Goal: Task Accomplishment & Management: Manage account settings

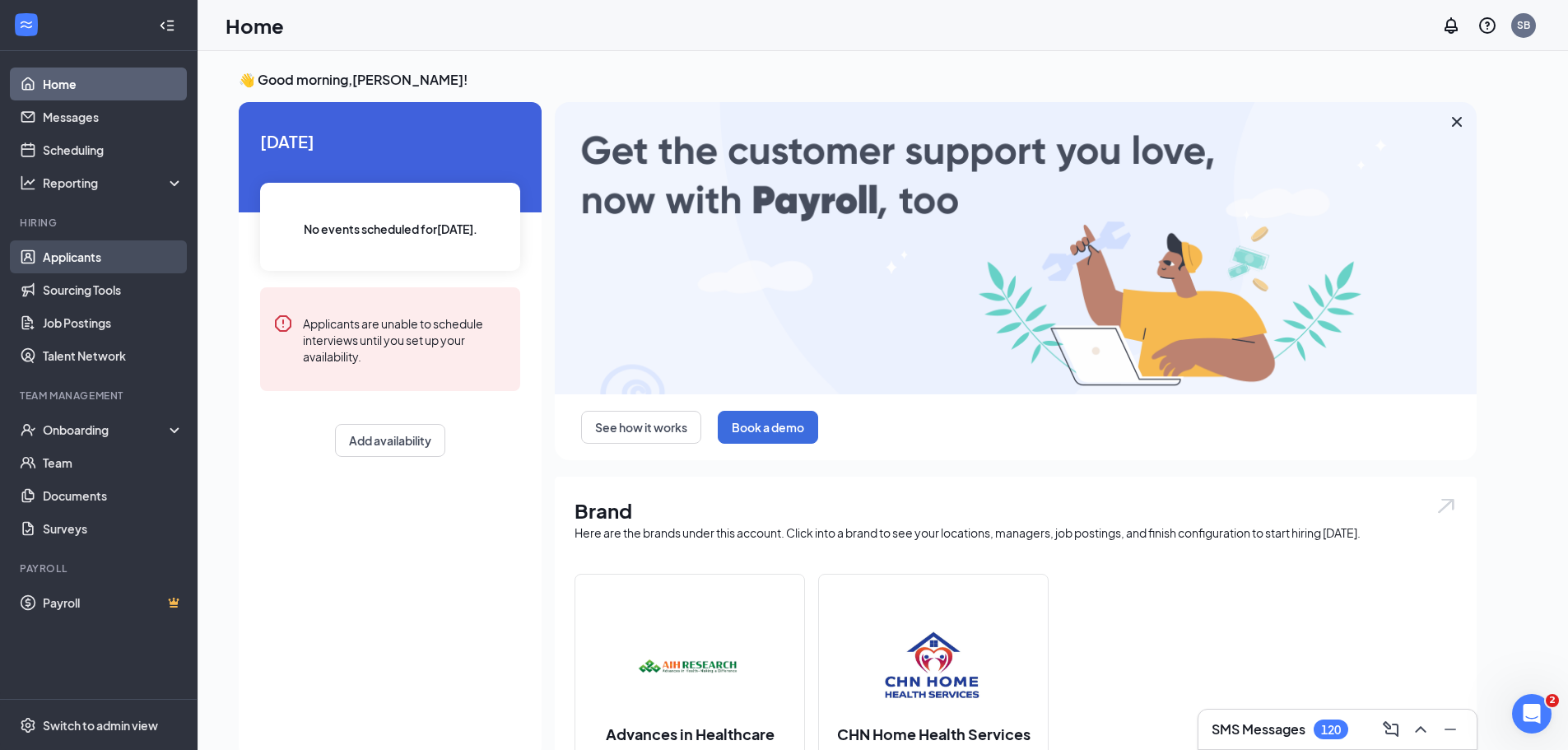
click at [90, 260] on link "Applicants" at bounding box center [113, 257] width 140 height 33
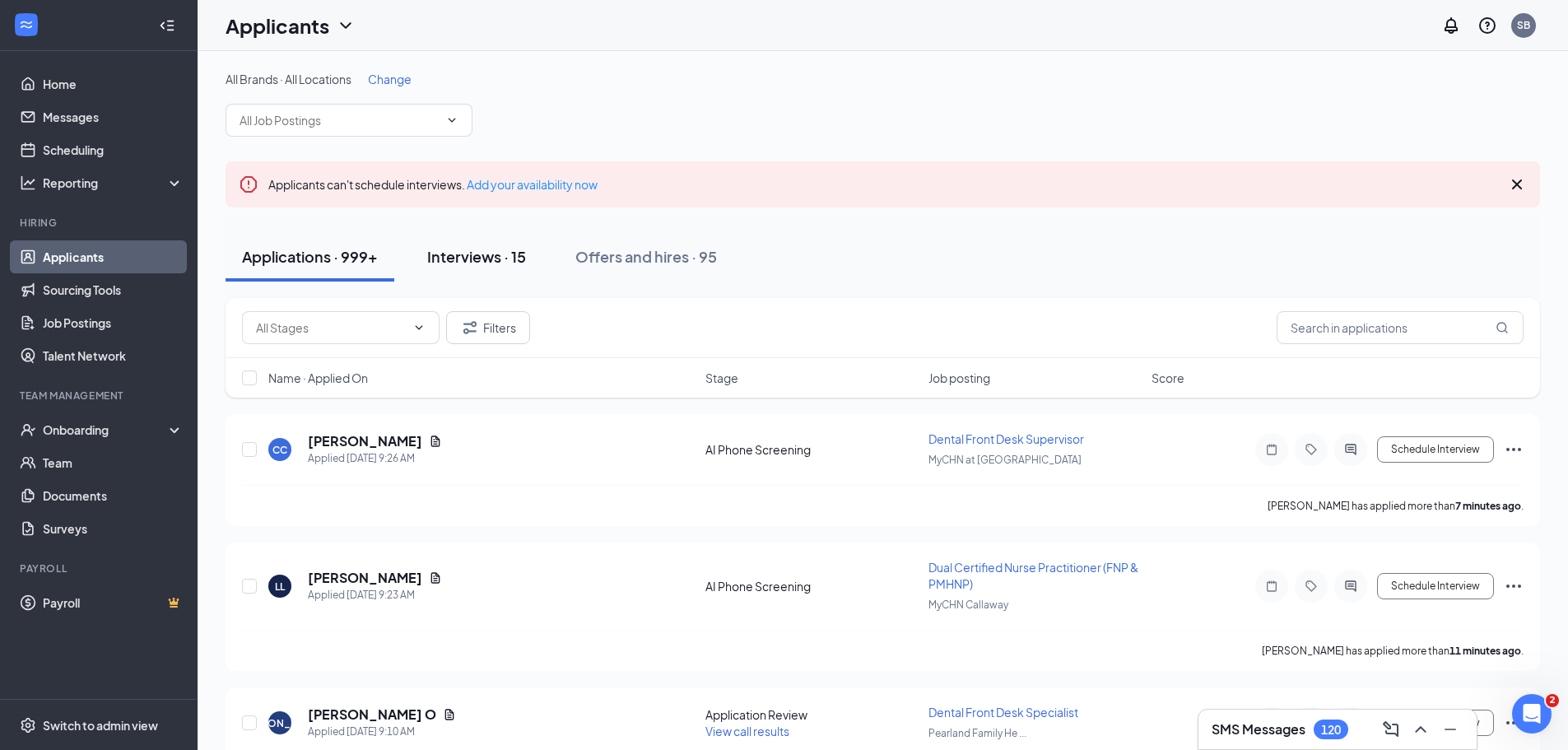
click at [476, 246] on div "Interviews · 15" at bounding box center [476, 256] width 99 height 20
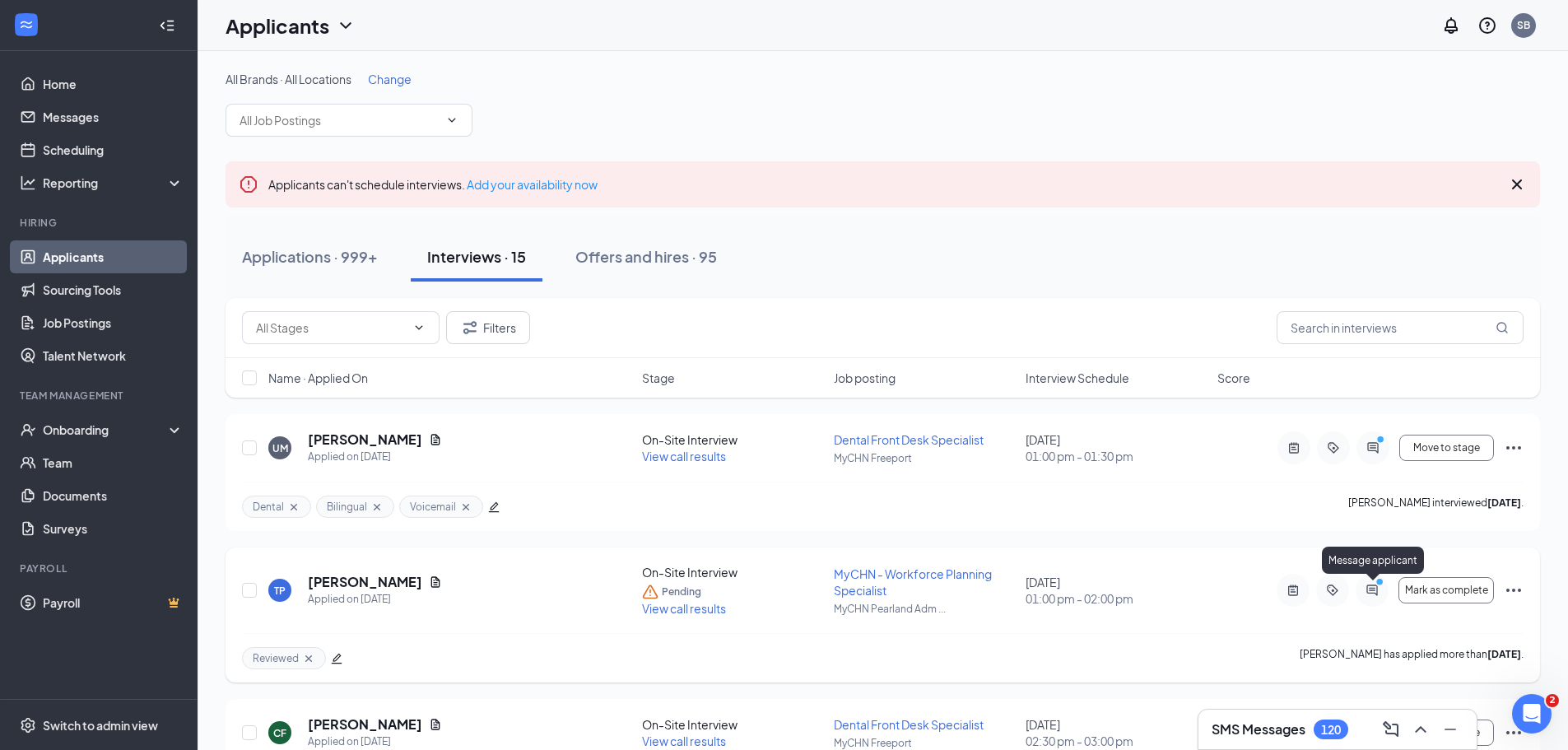
click at [1368, 588] on icon "ActiveChat" at bounding box center [1372, 590] width 20 height 13
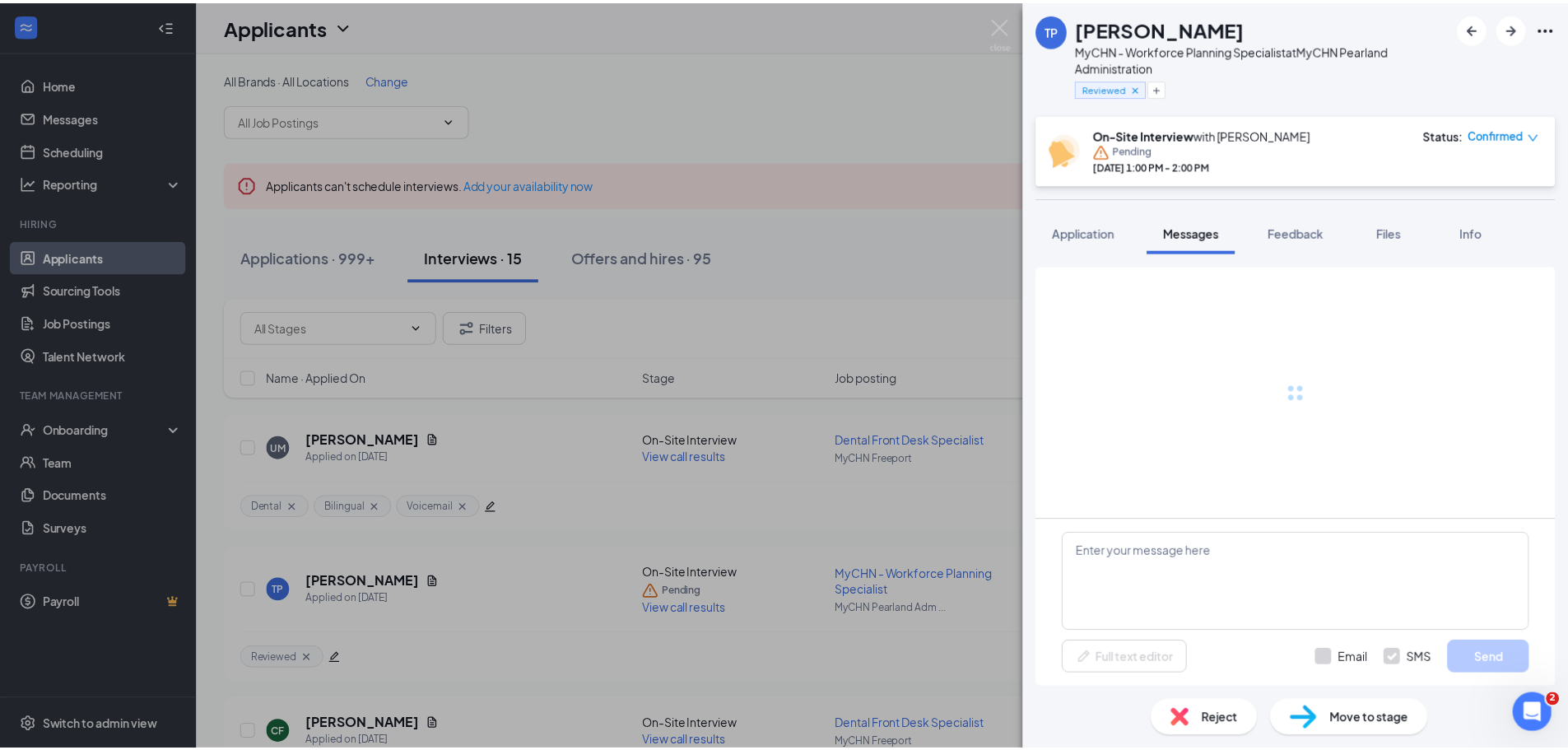
scroll to position [524, 0]
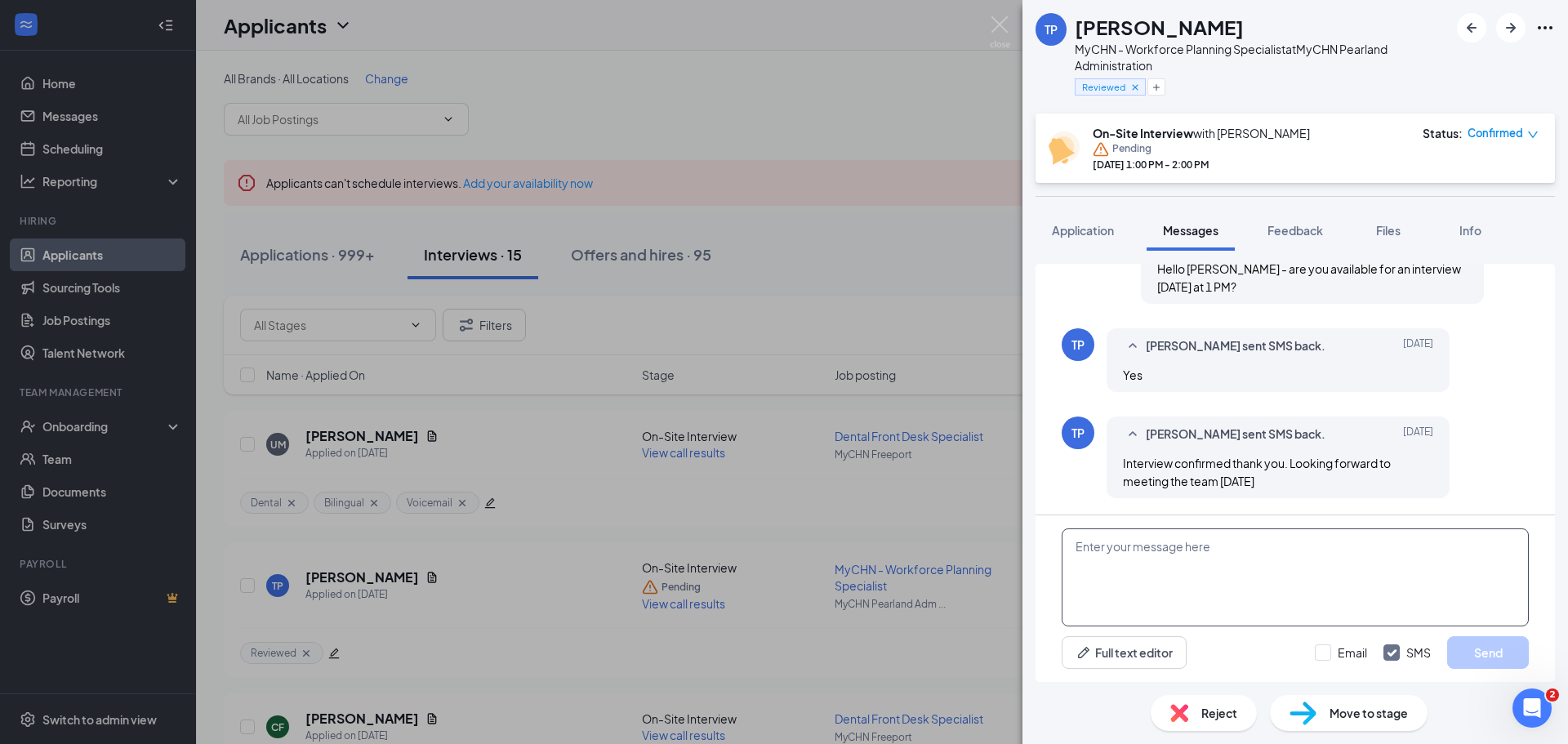
click at [1313, 574] on textarea at bounding box center [1295, 577] width 467 height 98
click at [1003, 15] on div "TP [PERSON_NAME] MyCHN - Workforce Planning Specialist at MyCHN Pearland Admini…" at bounding box center [784, 372] width 1568 height 744
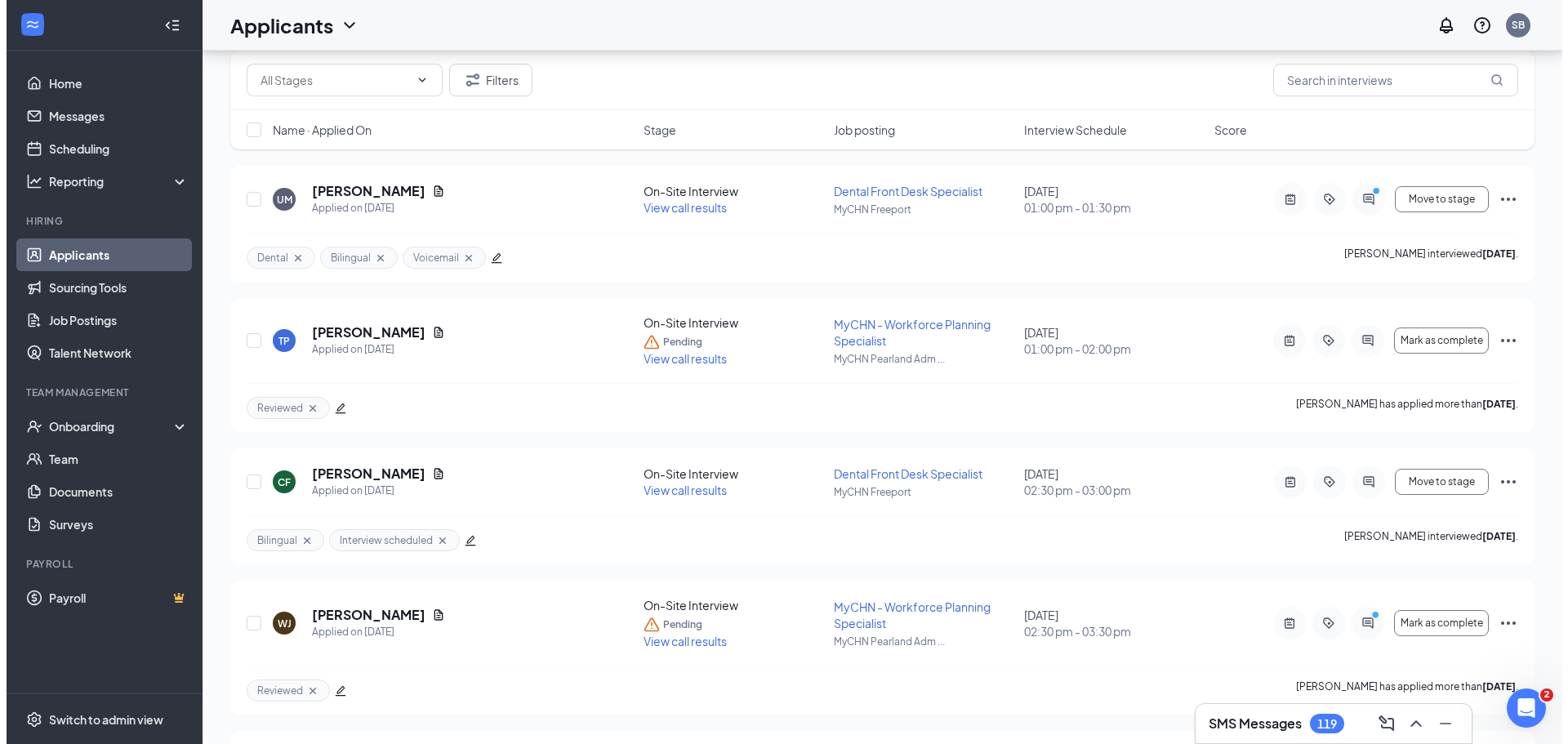
scroll to position [327, 0]
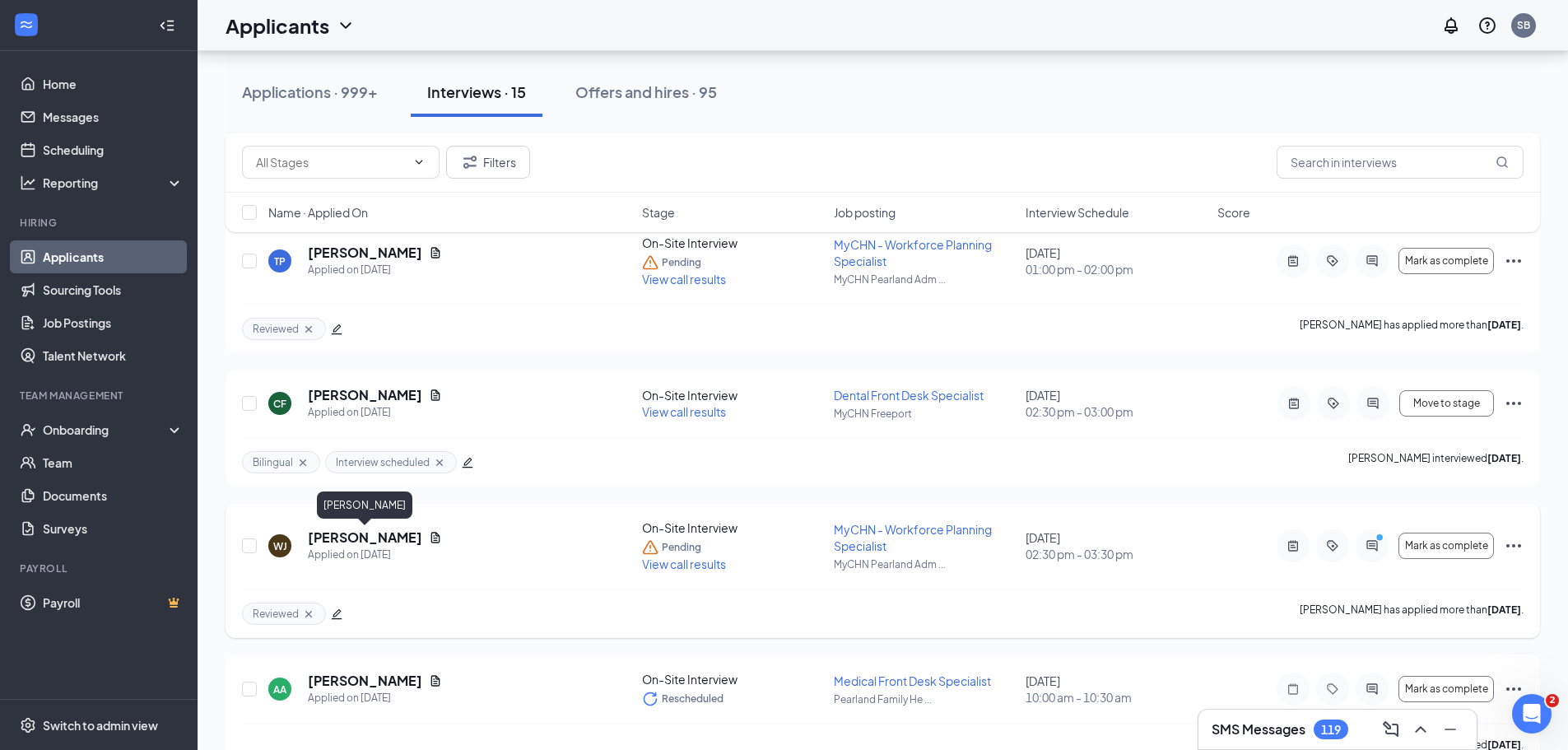
click at [411, 537] on h5 "[PERSON_NAME]" at bounding box center [364, 538] width 114 height 18
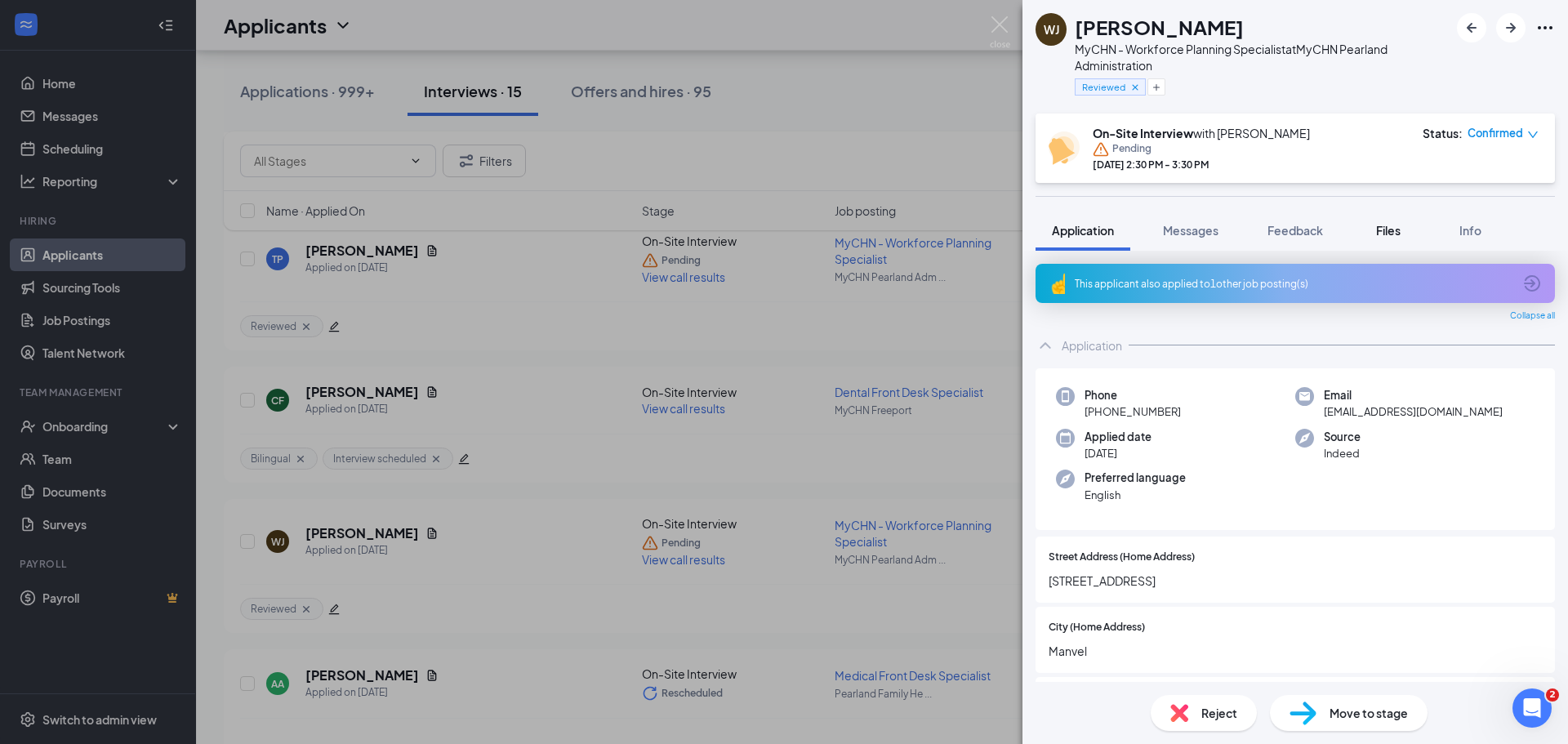
click at [1383, 224] on span "Files" at bounding box center [1389, 230] width 25 height 14
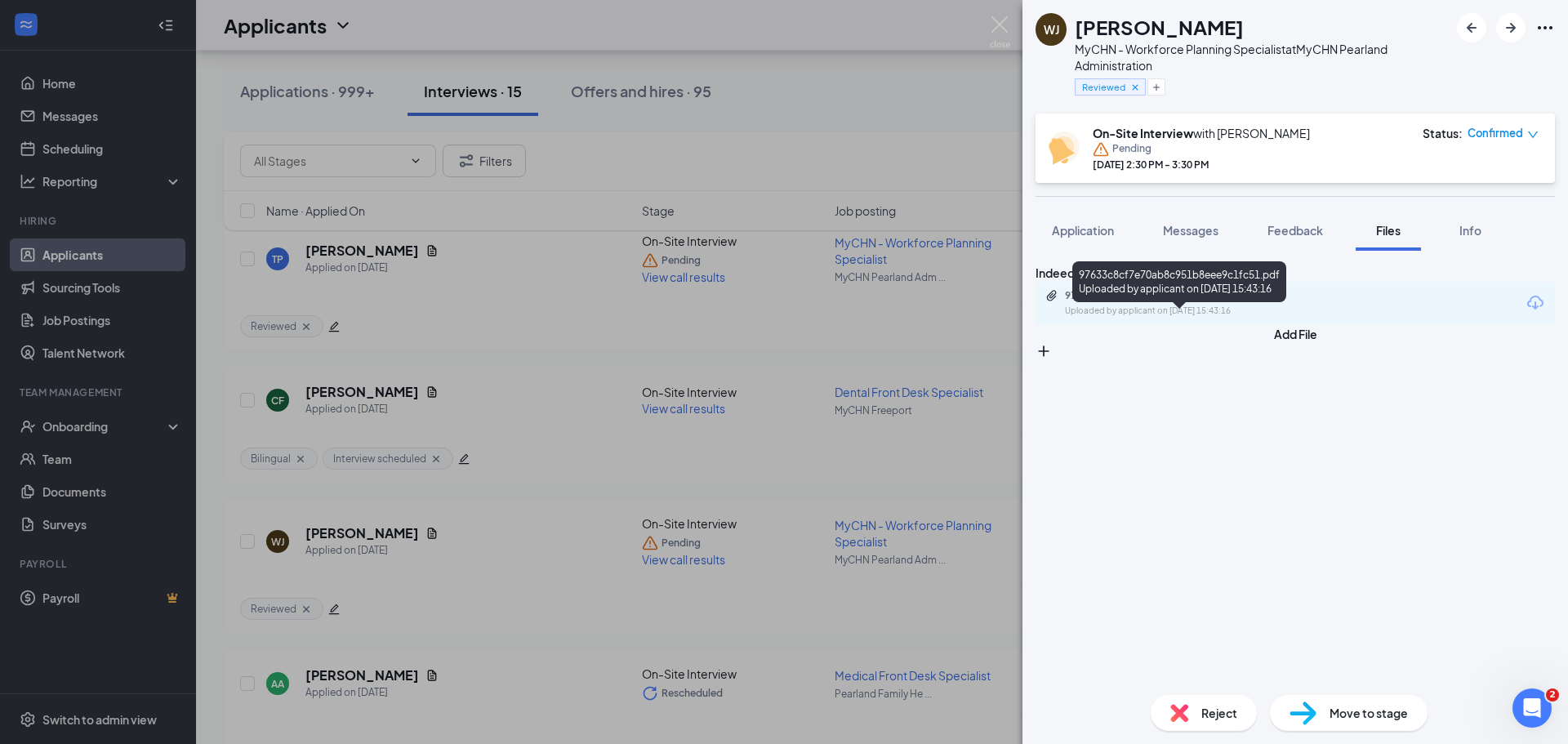
click at [1143, 302] on div "97633c8cf7e70ab8c951b8eee9c1fc51.pdf" at bounding box center [1180, 296] width 229 height 13
